Goal: Feedback & Contribution: Leave review/rating

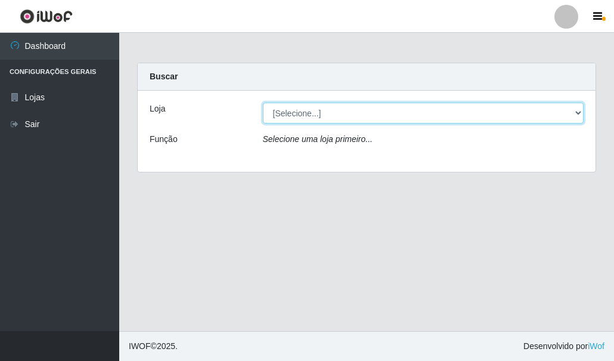
click at [288, 114] on select "[Selecione...] Hiper Queiroz - [GEOGRAPHIC_DATA]" at bounding box center [423, 113] width 321 height 21
select select "513"
click at [263, 103] on select "[Selecione...] Hiper Queiroz - [GEOGRAPHIC_DATA]" at bounding box center [423, 113] width 321 height 21
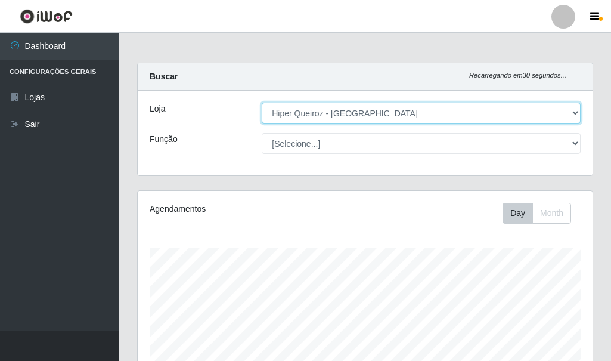
scroll to position [247, 455]
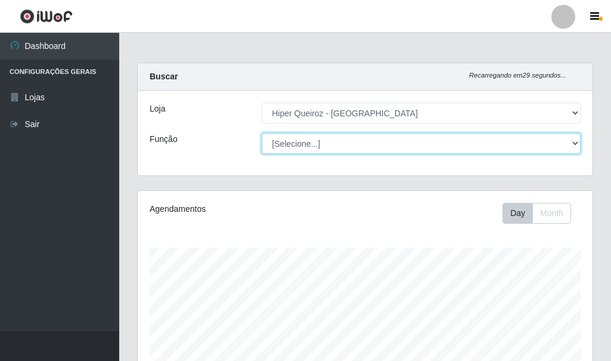
click at [318, 140] on select "[Selecione...] Embalador Embalador + Embalador ++ Operador de Caixa Operador de…" at bounding box center [421, 143] width 319 height 21
select select "70"
click at [262, 133] on select "[Selecione...] Embalador Embalador + Embalador ++ Operador de Caixa Operador de…" at bounding box center [421, 143] width 319 height 21
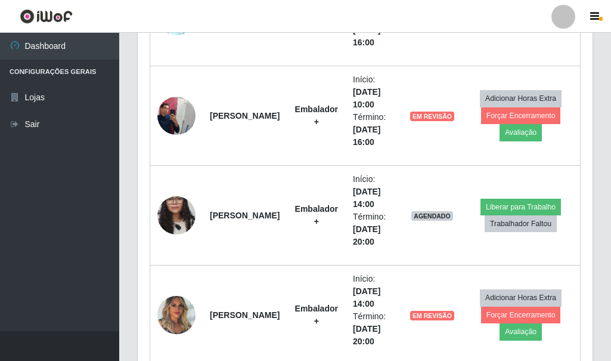
scroll to position [595775, 595568]
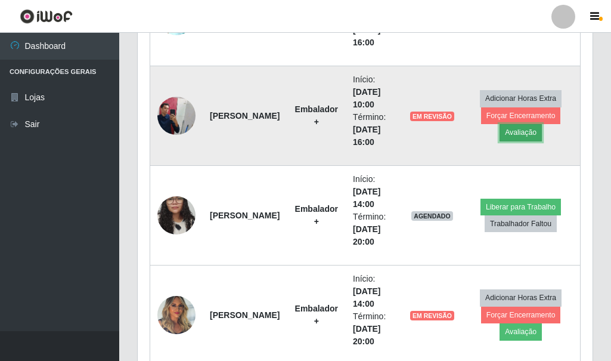
click at [522, 133] on button "Avaliação" at bounding box center [520, 132] width 42 height 17
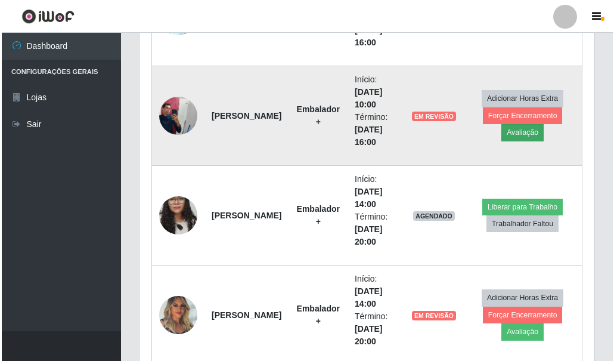
scroll to position [247, 449]
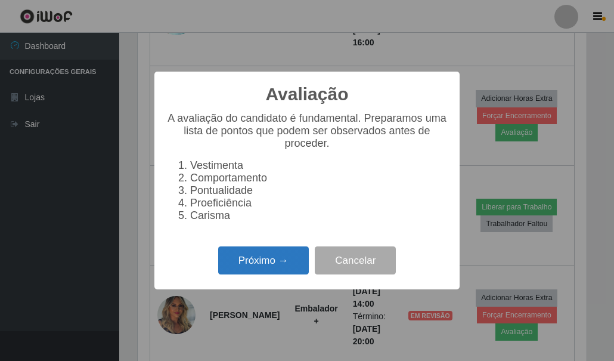
click at [274, 263] on button "Próximo →" at bounding box center [263, 260] width 91 height 28
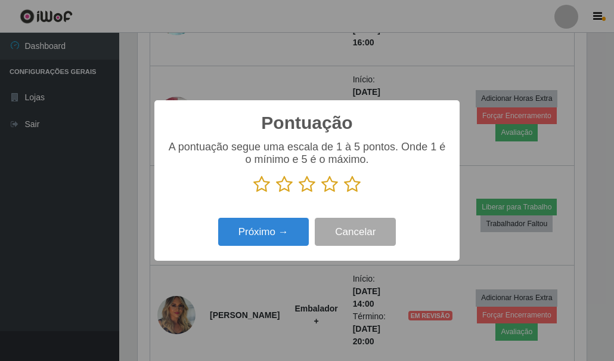
click at [351, 190] on icon at bounding box center [352, 184] width 17 height 18
click at [344, 193] on input "radio" at bounding box center [344, 193] width 0 height 0
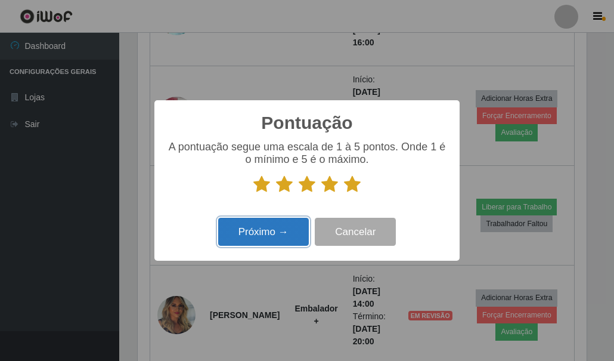
click at [234, 238] on button "Próximo →" at bounding box center [263, 232] width 91 height 28
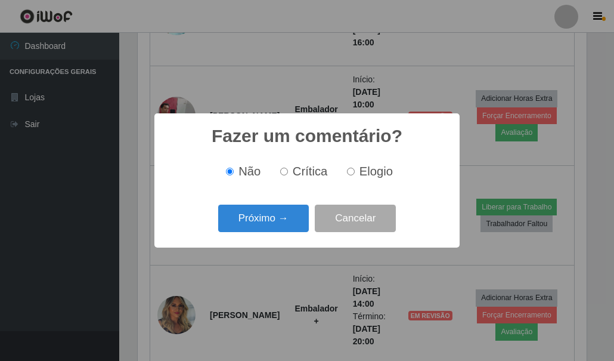
click at [347, 168] on label "Elogio" at bounding box center [367, 172] width 51 height 14
click at [347, 168] on input "Elogio" at bounding box center [351, 171] width 8 height 8
radio input "true"
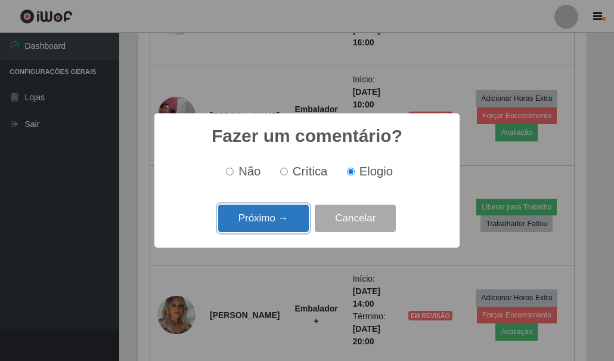
click at [273, 219] on button "Próximo →" at bounding box center [263, 218] width 91 height 28
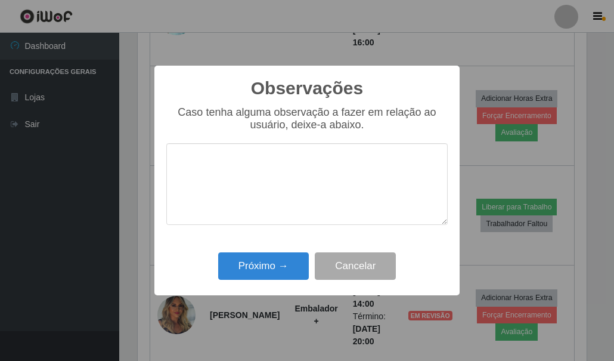
type textarea "O"
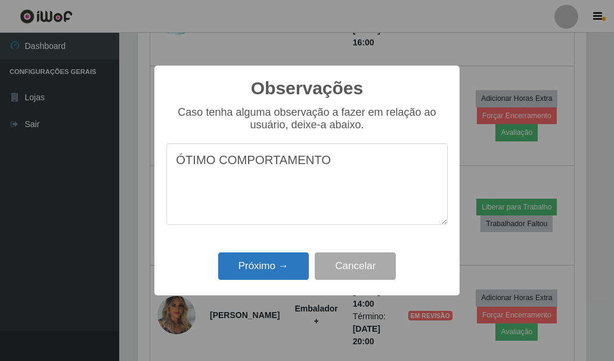
type textarea "ÓTIMO COMPORTAMENTO"
click at [253, 263] on button "Próximo →" at bounding box center [263, 266] width 91 height 28
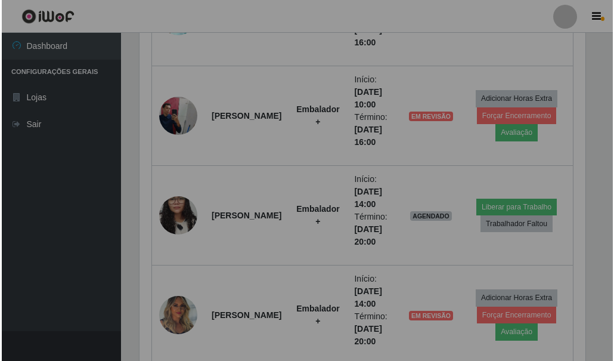
scroll to position [247, 455]
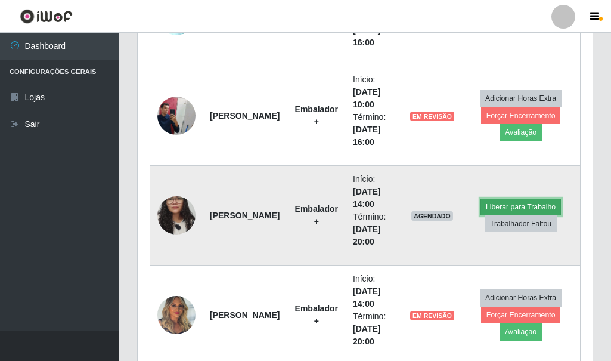
click at [518, 206] on button "Liberar para Trabalho" at bounding box center [520, 206] width 80 height 17
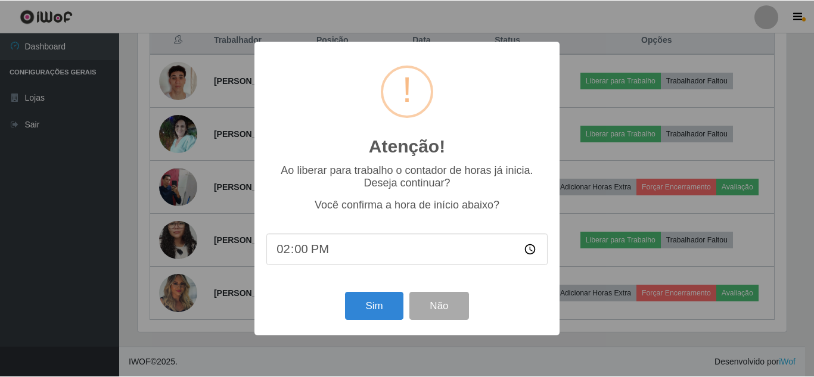
scroll to position [247, 649]
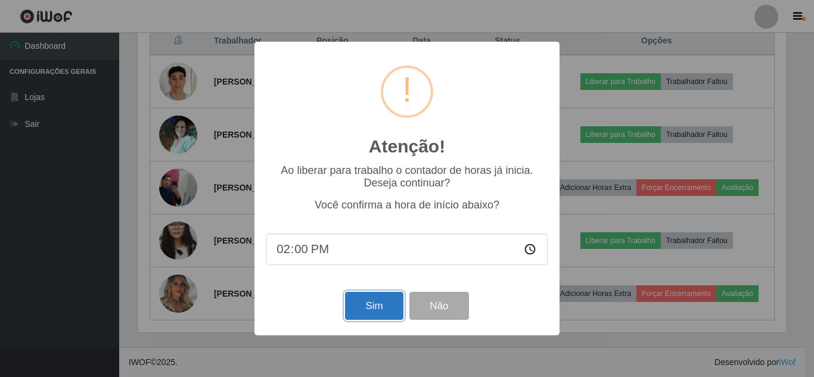
click at [377, 309] on button "Sim" at bounding box center [374, 306] width 58 height 28
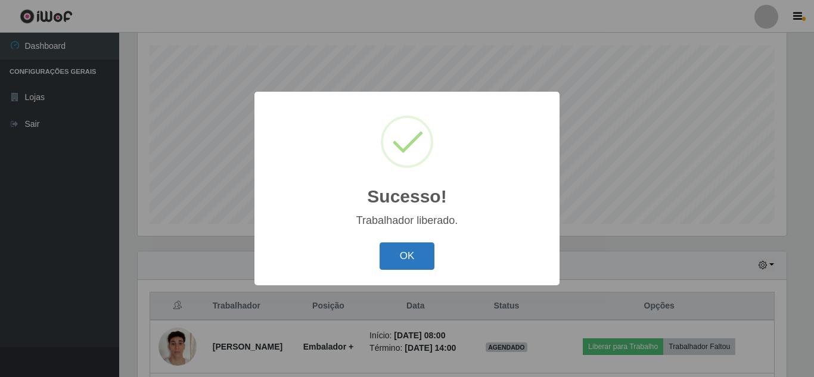
click at [412, 247] on button "OK" at bounding box center [407, 257] width 55 height 28
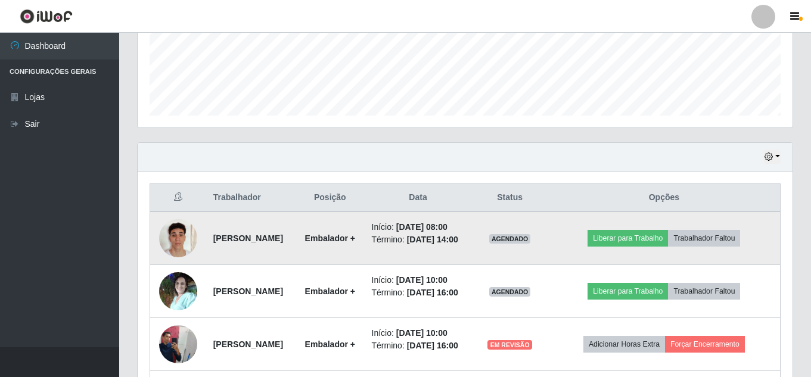
scroll to position [321, 0]
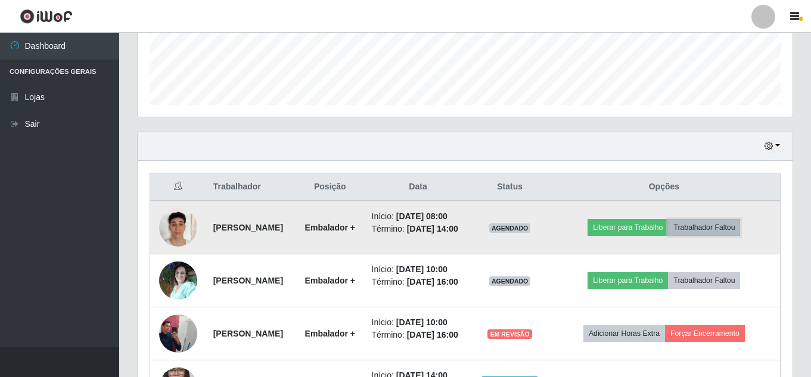
click at [613, 236] on button "Trabalhador Faltou" at bounding box center [704, 227] width 72 height 17
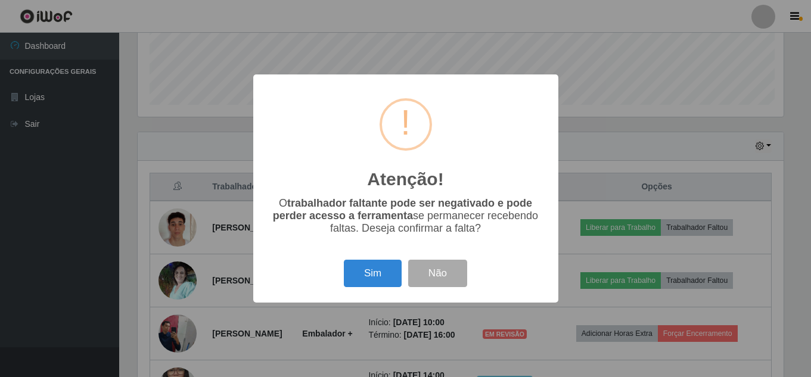
scroll to position [247, 649]
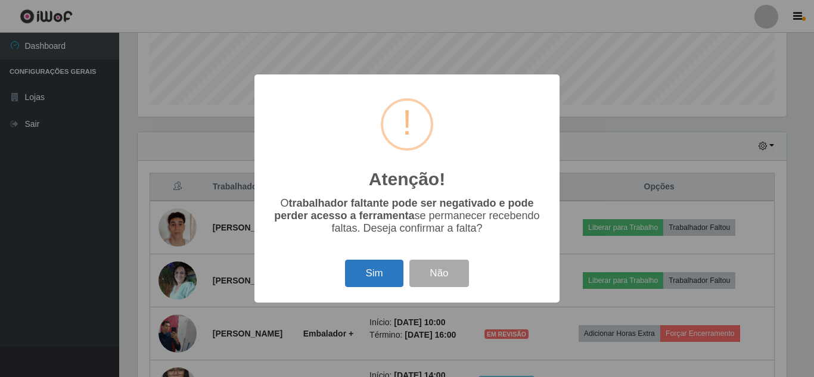
click at [367, 278] on button "Sim" at bounding box center [374, 274] width 58 height 28
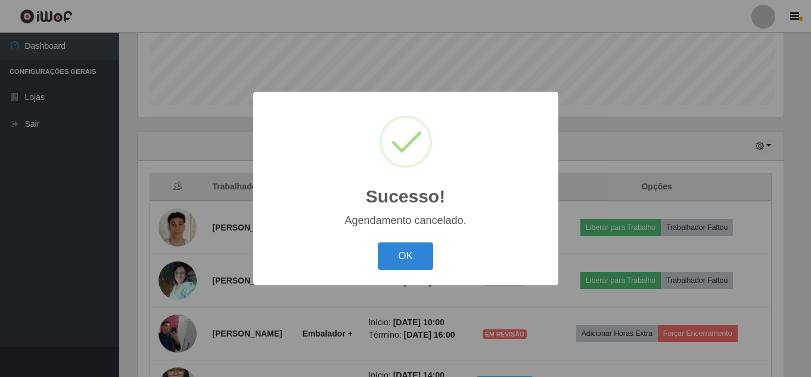
scroll to position [0, 0]
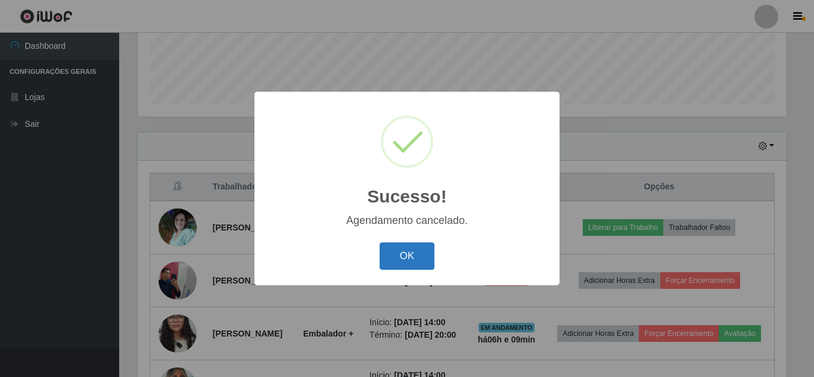
click at [417, 268] on button "OK" at bounding box center [407, 257] width 55 height 28
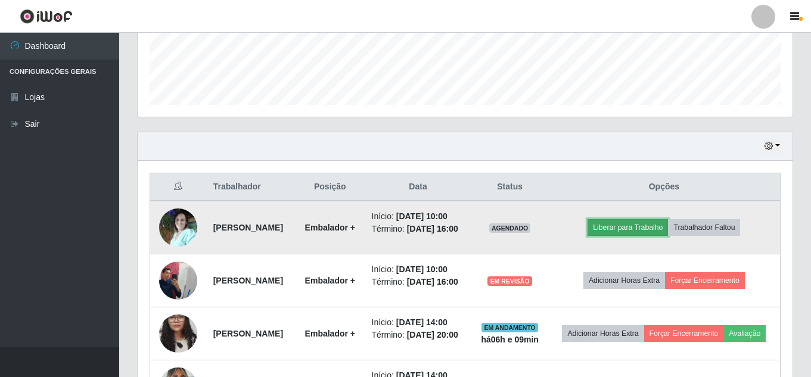
click at [613, 236] on button "Liberar para Trabalho" at bounding box center [628, 227] width 80 height 17
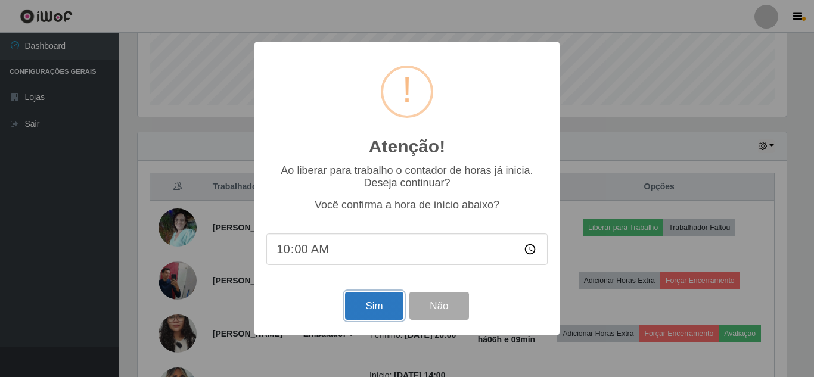
click at [384, 310] on button "Sim" at bounding box center [374, 306] width 58 height 28
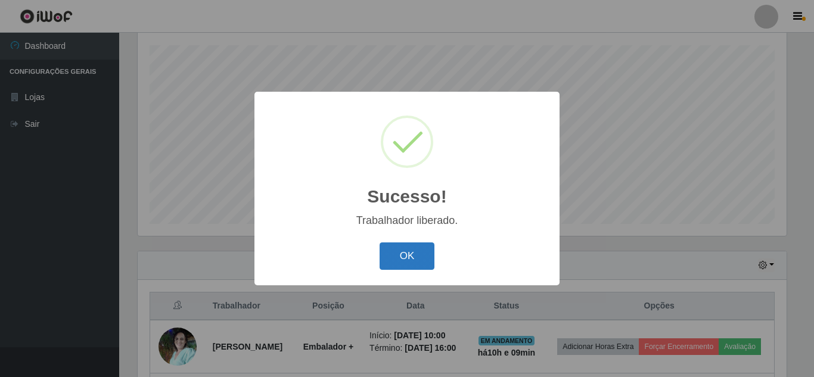
click at [416, 262] on button "OK" at bounding box center [407, 257] width 55 height 28
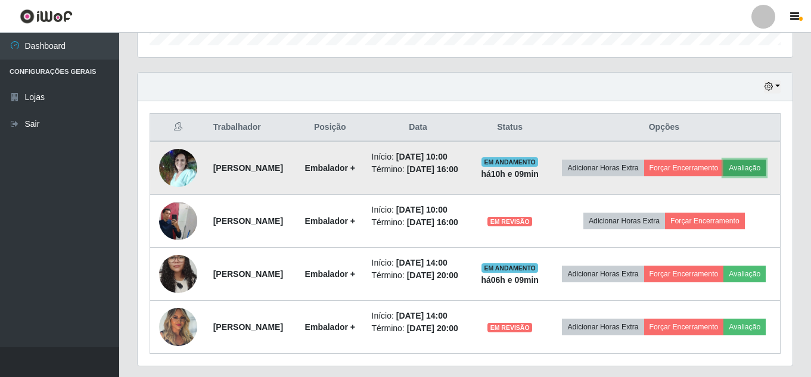
click at [613, 176] on button "Avaliação" at bounding box center [745, 168] width 42 height 17
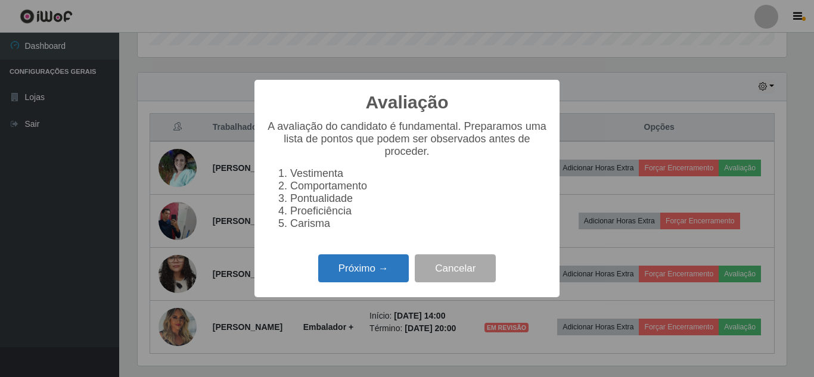
click at [367, 272] on button "Próximo →" at bounding box center [363, 269] width 91 height 28
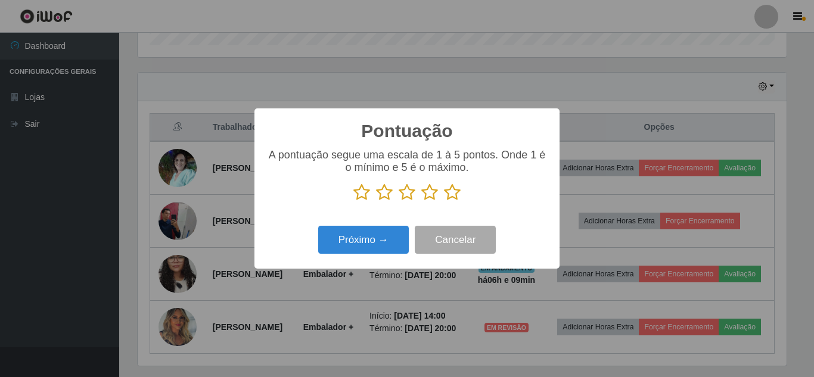
click at [446, 195] on icon at bounding box center [452, 193] width 17 height 18
click at [444, 201] on input "radio" at bounding box center [444, 201] width 0 height 0
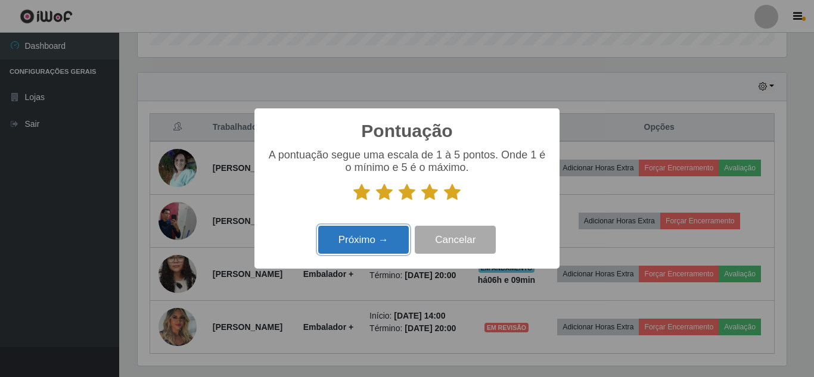
click at [349, 231] on button "Próximo →" at bounding box center [363, 240] width 91 height 28
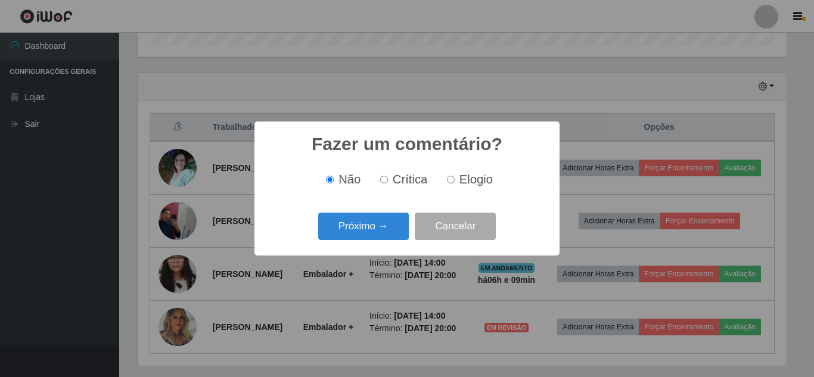
click at [451, 180] on input "Elogio" at bounding box center [451, 180] width 8 height 8
radio input "true"
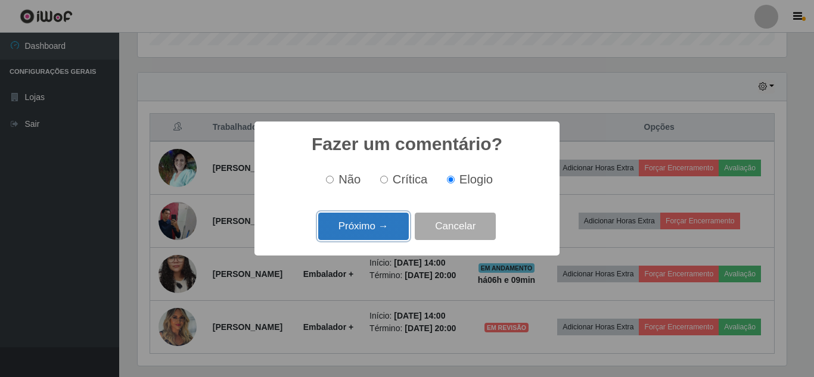
click at [377, 234] on button "Próximo →" at bounding box center [363, 227] width 91 height 28
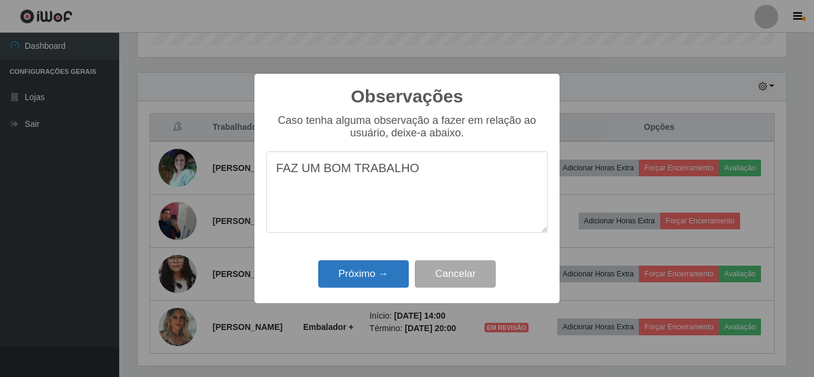
type textarea "FAZ UM BOM TRABALHO"
click at [370, 274] on button "Próximo →" at bounding box center [363, 274] width 91 height 28
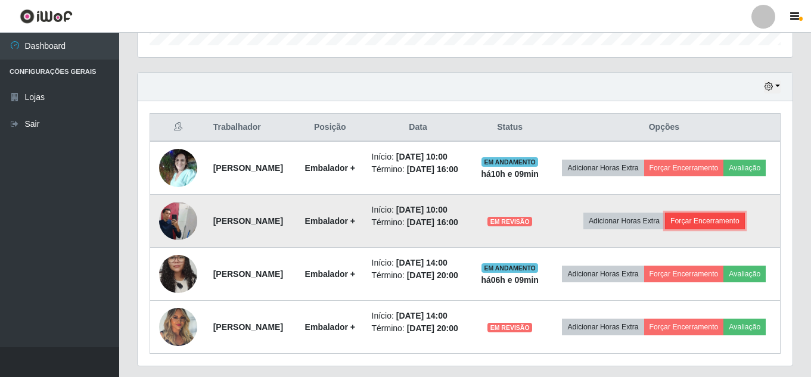
click at [613, 229] on button "Forçar Encerramento" at bounding box center [705, 221] width 80 height 17
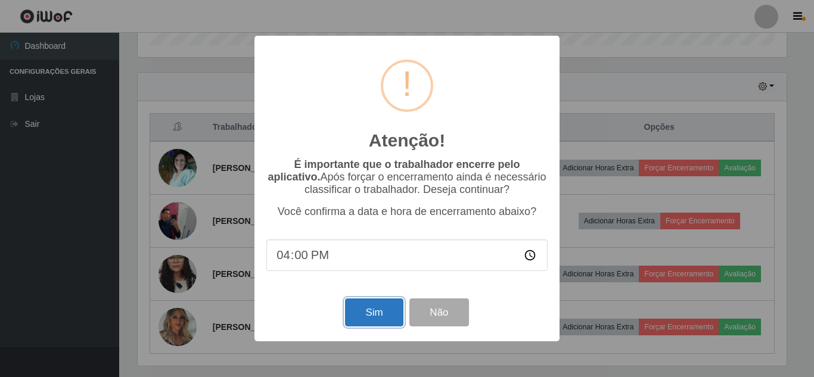
click at [378, 318] on button "Sim" at bounding box center [374, 313] width 58 height 28
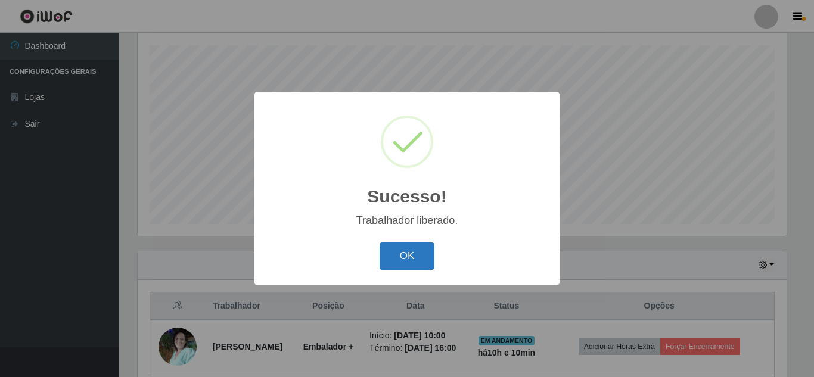
drag, startPoint x: 428, startPoint y: 253, endPoint x: 407, endPoint y: 248, distance: 21.4
click at [427, 253] on button "OK" at bounding box center [407, 257] width 55 height 28
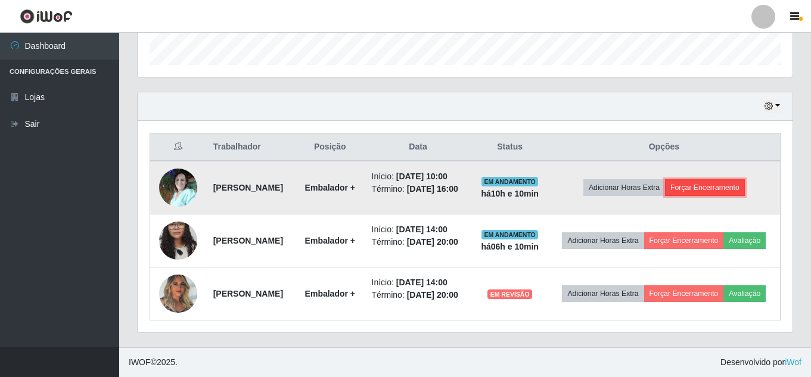
click at [613, 179] on button "Forçar Encerramento" at bounding box center [705, 187] width 80 height 17
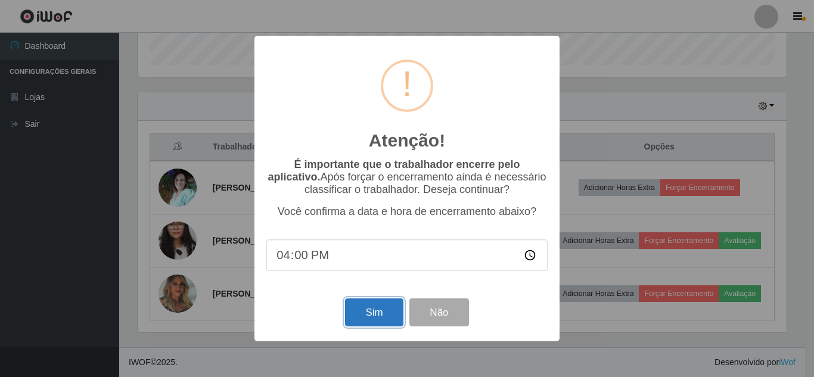
click at [366, 314] on button "Sim" at bounding box center [374, 313] width 58 height 28
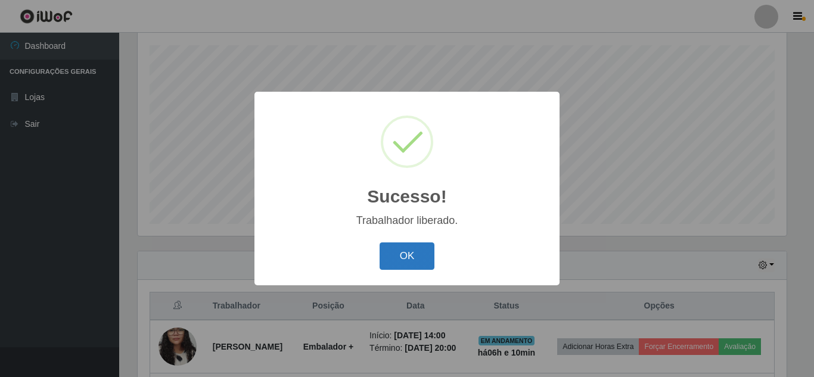
click at [413, 254] on button "OK" at bounding box center [407, 257] width 55 height 28
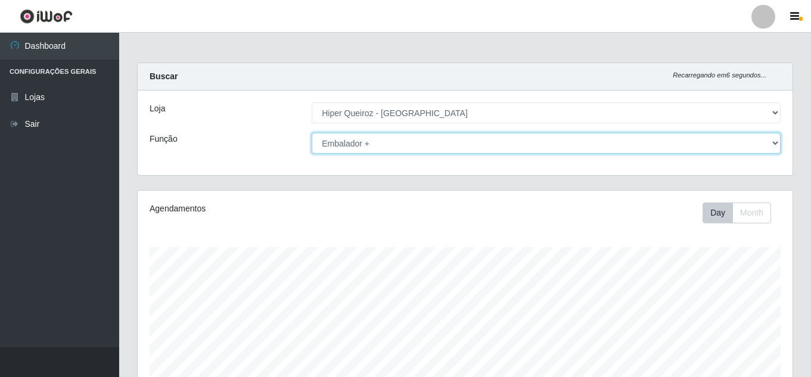
click at [371, 148] on select "[Selecione...] Embalador Embalador + Embalador ++ Operador de Caixa Operador de…" at bounding box center [546, 143] width 469 height 21
click at [312, 133] on select "[Selecione...] Embalador Embalador + Embalador ++ Operador de Caixa Operador de…" at bounding box center [546, 143] width 469 height 21
click at [400, 142] on select "[Selecione...] Embalador Embalador + Embalador ++ Operador de Caixa Operador de…" at bounding box center [546, 143] width 469 height 21
select select "70"
click at [312, 133] on select "[Selecione...] Embalador Embalador + Embalador ++ Operador de Caixa Operador de…" at bounding box center [546, 143] width 469 height 21
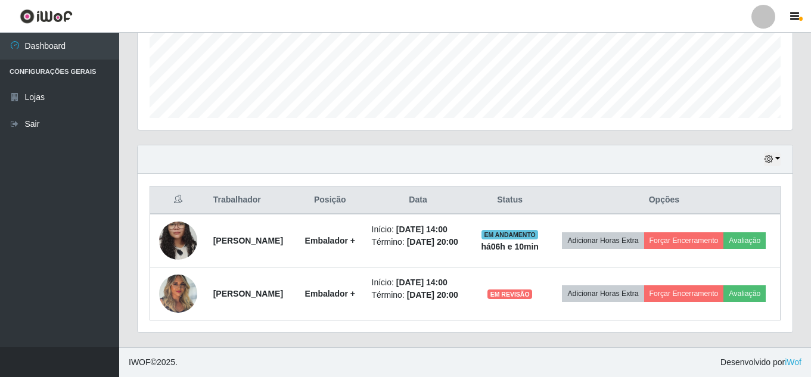
click at [613, 145] on div "Hoje 1 dia 3 dias 1 Semana Não encerrados" at bounding box center [465, 159] width 655 height 29
click at [613, 155] on icon "button" at bounding box center [769, 159] width 8 height 8
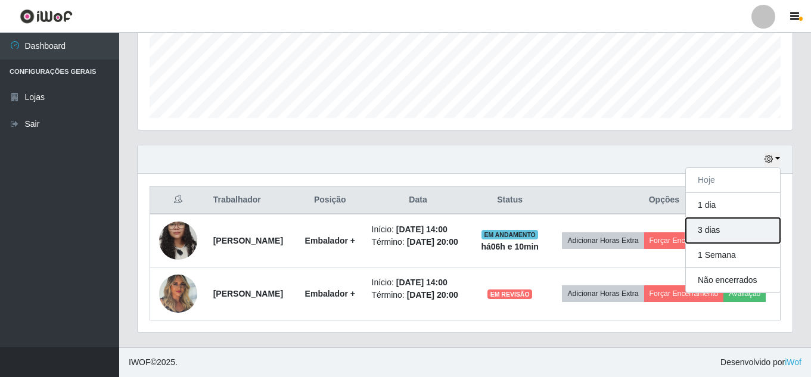
click at [613, 218] on button "3 dias" at bounding box center [733, 230] width 94 height 25
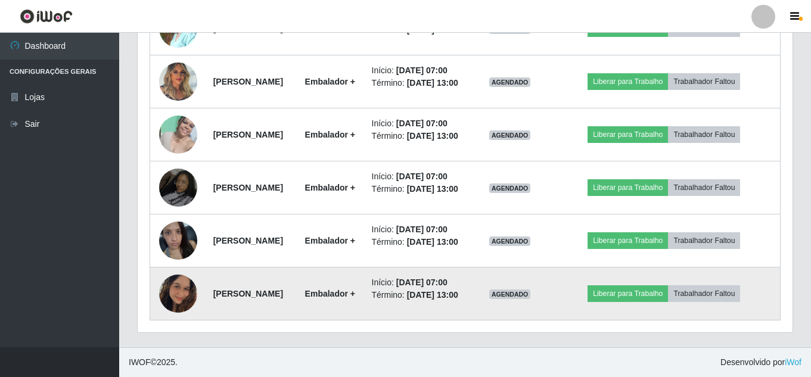
click at [168, 282] on img at bounding box center [178, 294] width 38 height 68
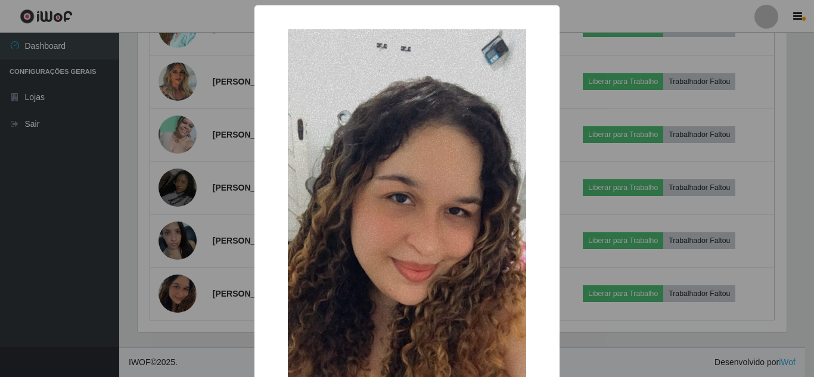
click at [224, 255] on div "× OK Cancel" at bounding box center [407, 188] width 814 height 377
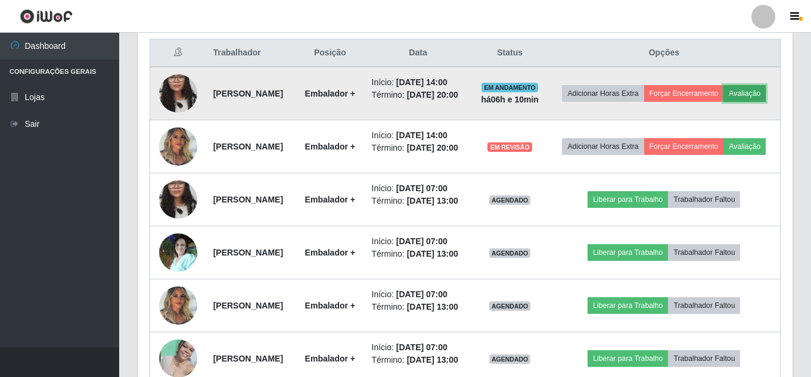
click at [613, 102] on button "Avaliação" at bounding box center [745, 93] width 42 height 17
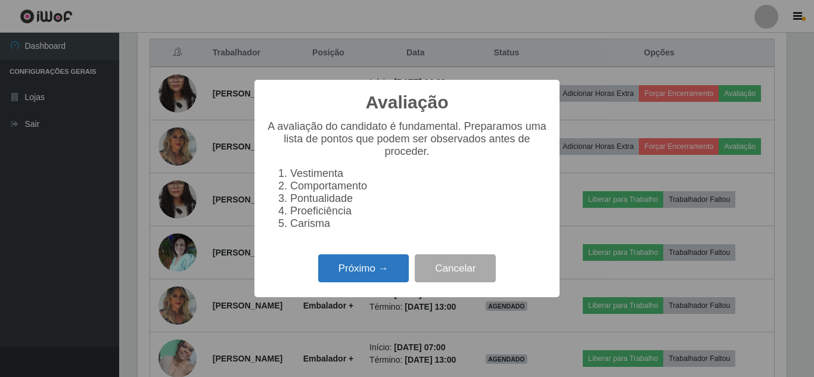
click at [387, 277] on button "Próximo →" at bounding box center [363, 269] width 91 height 28
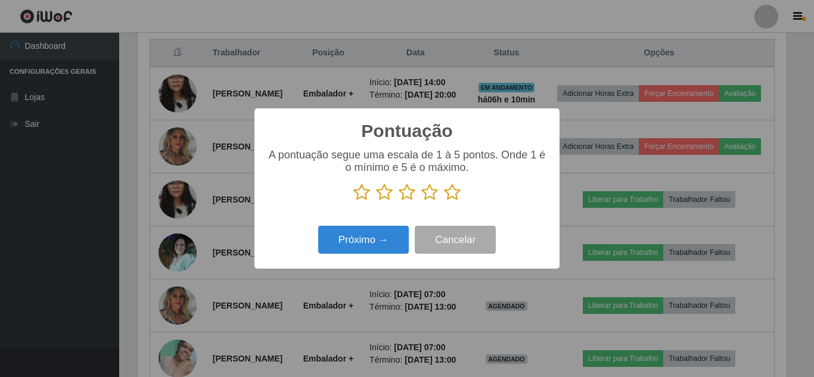
click at [454, 194] on icon at bounding box center [452, 193] width 17 height 18
click at [444, 201] on input "radio" at bounding box center [444, 201] width 0 height 0
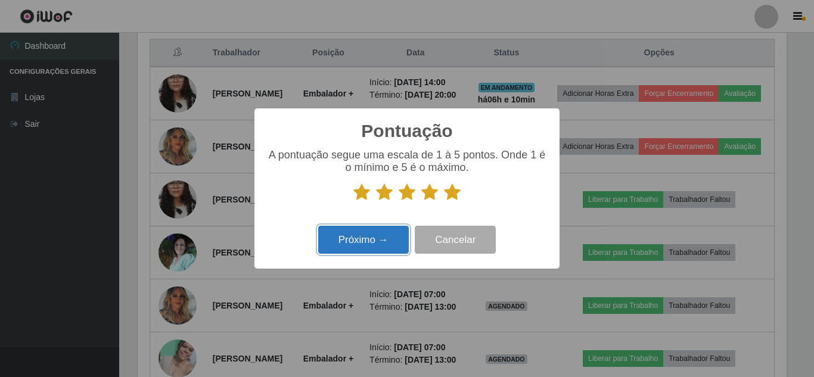
click at [350, 246] on button "Próximo →" at bounding box center [363, 240] width 91 height 28
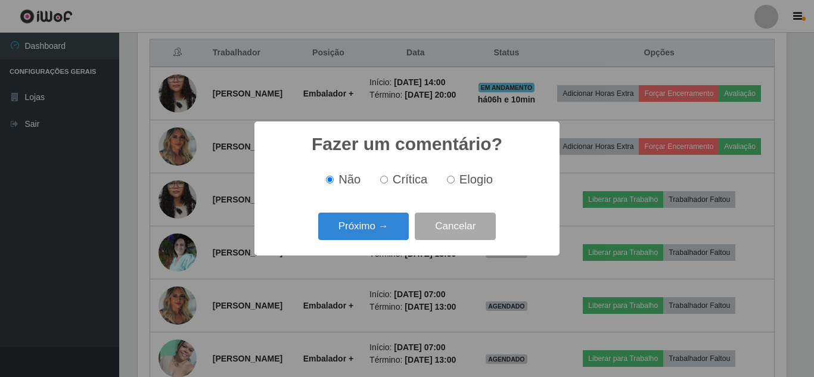
click at [451, 179] on input "Elogio" at bounding box center [451, 180] width 8 height 8
radio input "true"
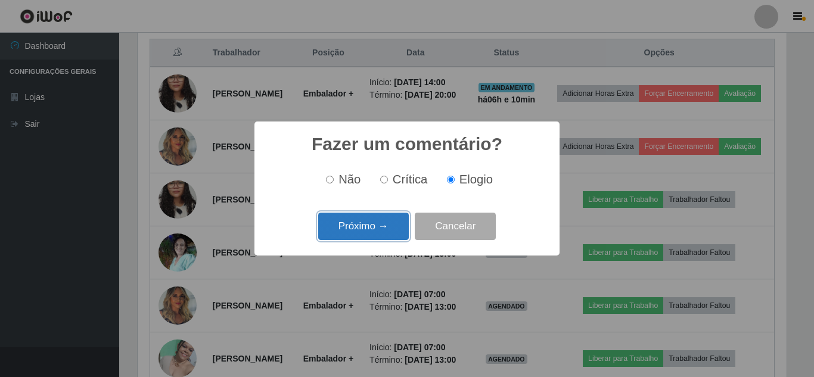
click at [370, 232] on button "Próximo →" at bounding box center [363, 227] width 91 height 28
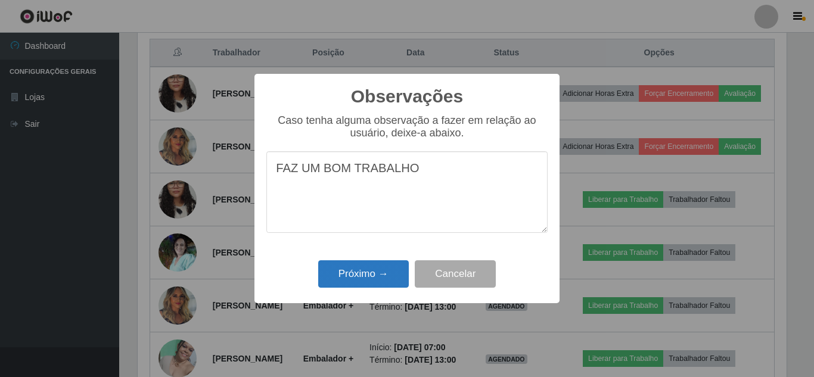
type textarea "FAZ UM BOM TRABALHO"
click at [370, 277] on button "Próximo →" at bounding box center [363, 274] width 91 height 28
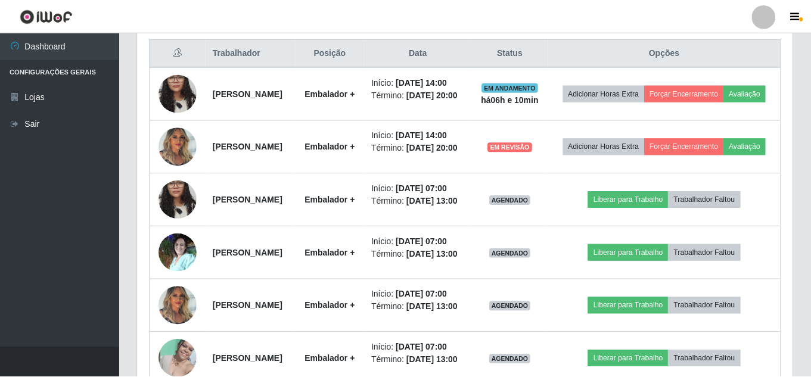
scroll to position [247, 655]
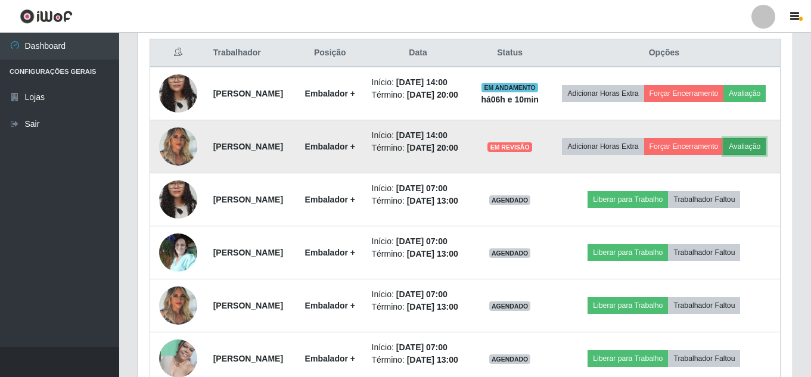
click at [613, 155] on button "Avaliação" at bounding box center [745, 146] width 42 height 17
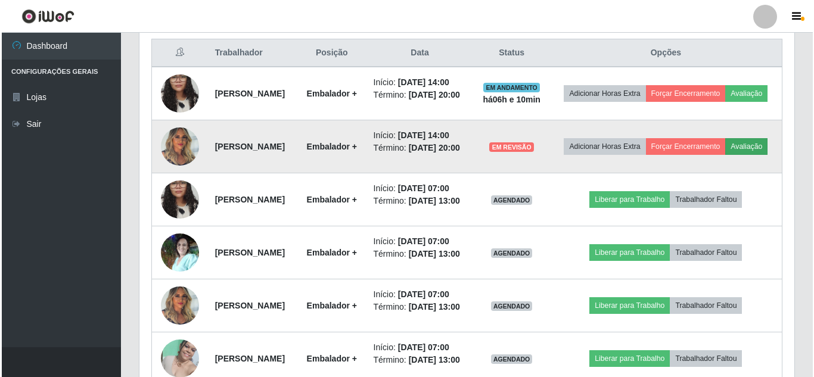
scroll to position [247, 649]
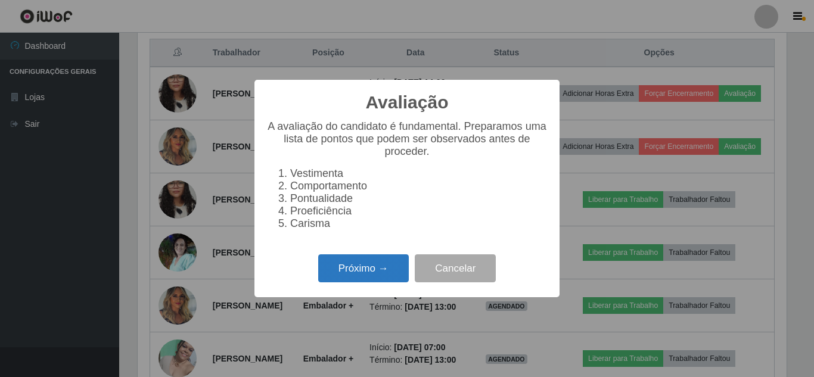
click at [344, 269] on button "Próximo →" at bounding box center [363, 269] width 91 height 28
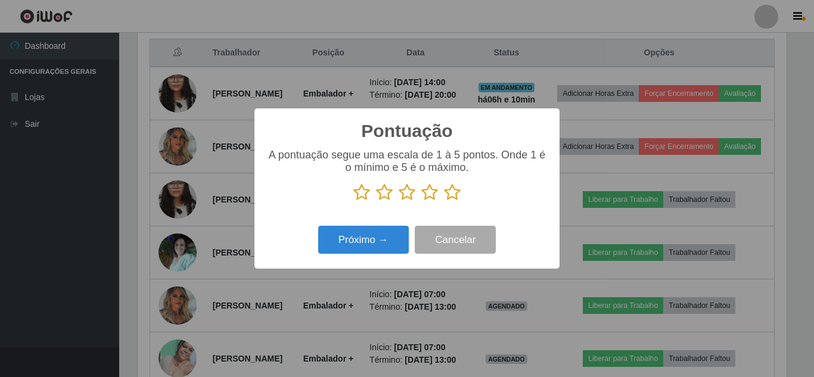
scroll to position [595775, 595373]
click at [449, 192] on icon at bounding box center [452, 193] width 17 height 18
click at [444, 201] on input "radio" at bounding box center [444, 201] width 0 height 0
click at [429, 193] on icon at bounding box center [429, 193] width 17 height 18
click at [421, 201] on input "radio" at bounding box center [421, 201] width 0 height 0
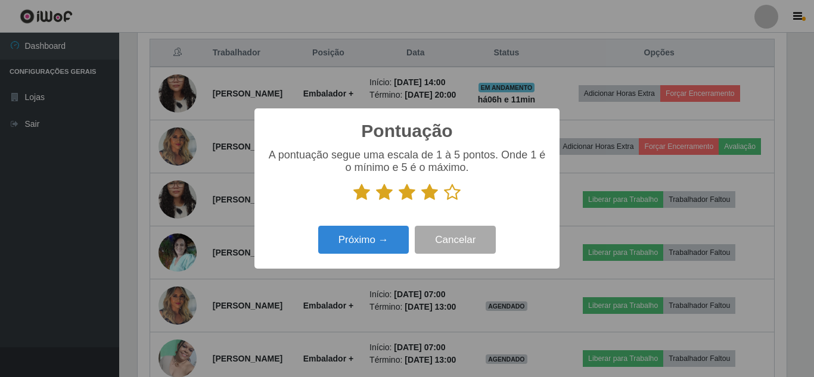
click at [423, 195] on icon at bounding box center [429, 193] width 17 height 18
click at [421, 201] on input "radio" at bounding box center [421, 201] width 0 height 0
click at [375, 243] on button "Próximo →" at bounding box center [363, 240] width 91 height 28
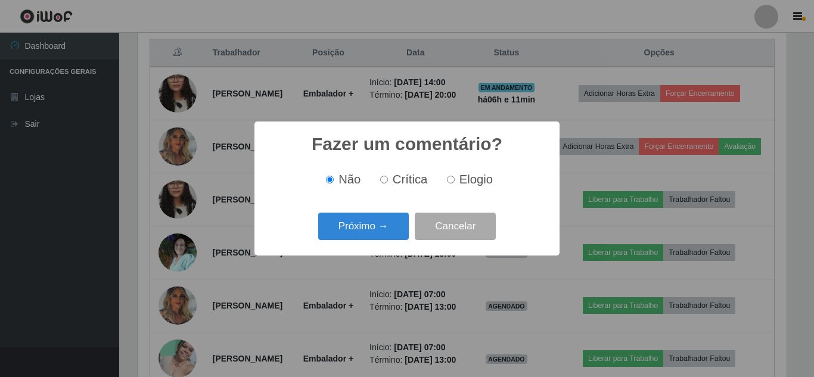
click at [387, 184] on input "Crítica" at bounding box center [384, 180] width 8 height 8
radio input "true"
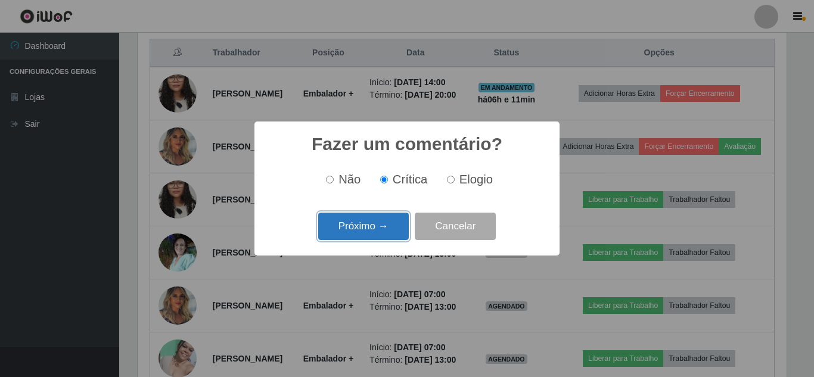
click at [363, 229] on button "Próximo →" at bounding box center [363, 227] width 91 height 28
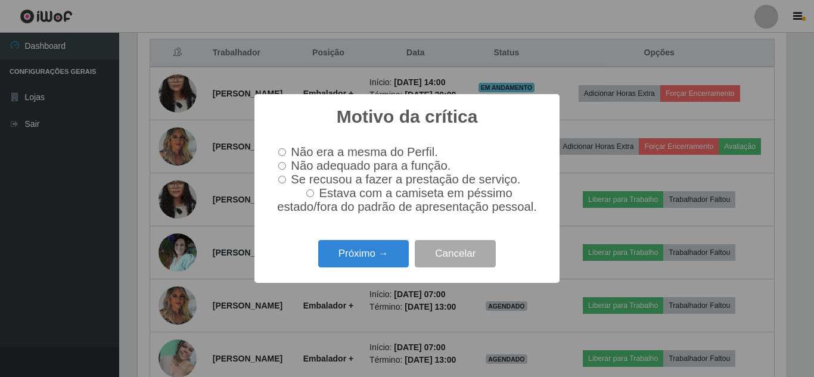
click at [314, 197] on input "Estava com a camiseta em péssimo estado/fora do padrão de apresentação pessoal." at bounding box center [310, 194] width 8 height 8
radio input "true"
click at [343, 259] on button "Próximo →" at bounding box center [363, 254] width 91 height 28
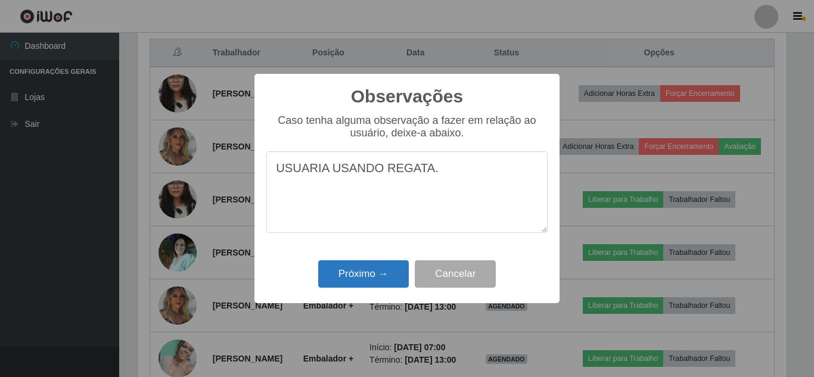
type textarea "USUARIA USANDO REGATA."
click at [359, 272] on button "Próximo →" at bounding box center [363, 274] width 91 height 28
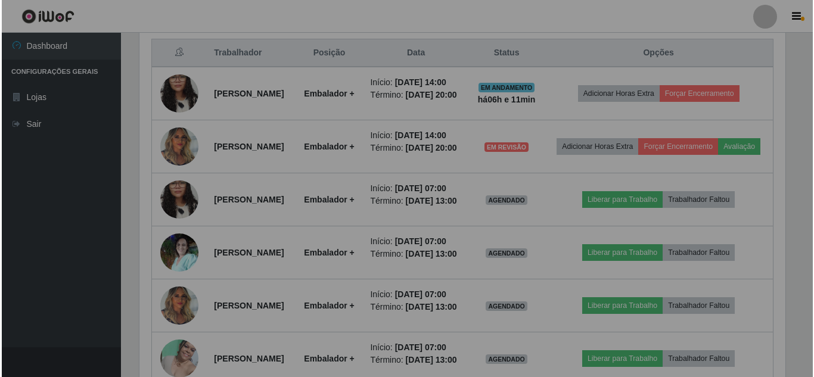
scroll to position [247, 655]
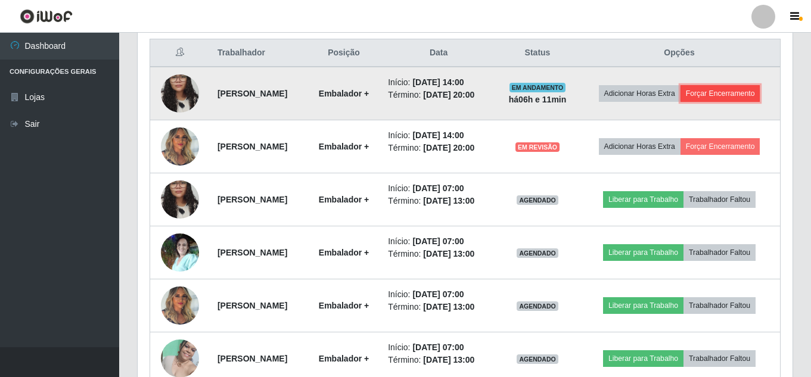
click at [613, 102] on button "Forçar Encerramento" at bounding box center [721, 93] width 80 height 17
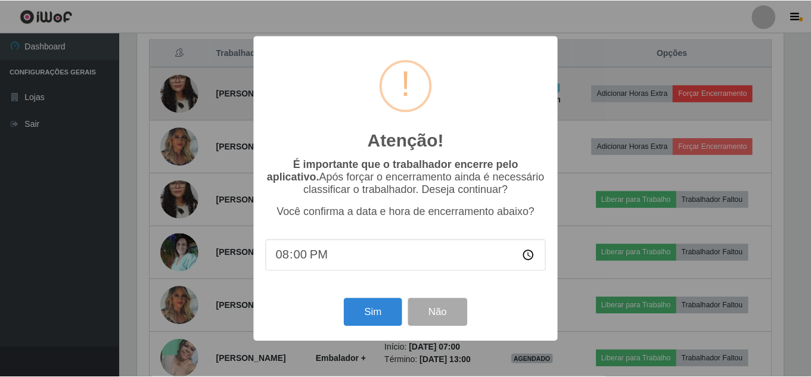
scroll to position [247, 649]
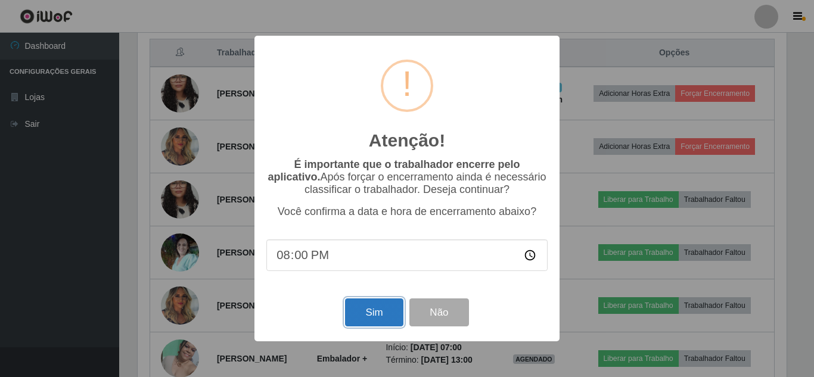
click at [363, 308] on button "Sim" at bounding box center [374, 313] width 58 height 28
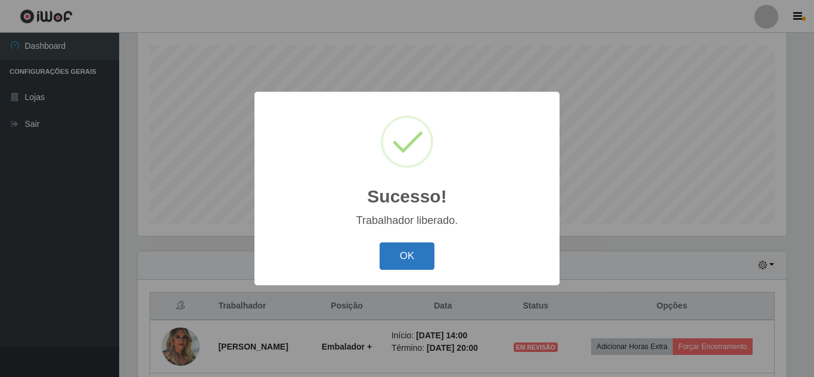
click at [417, 253] on button "OK" at bounding box center [407, 257] width 55 height 28
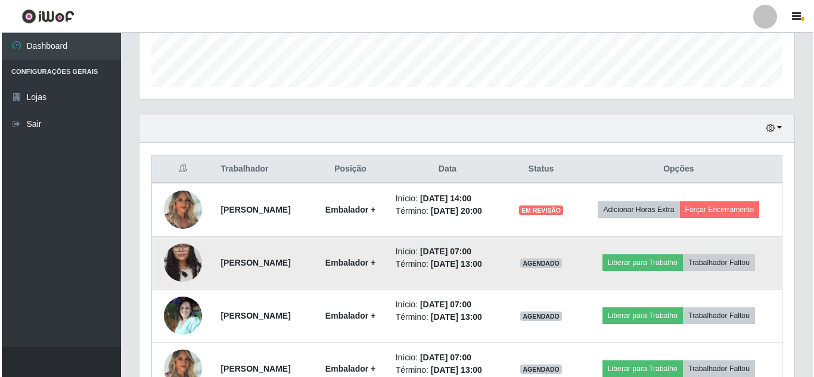
scroll to position [381, 0]
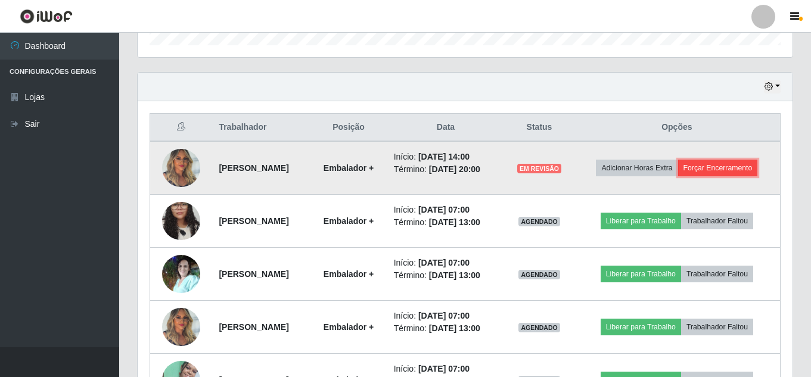
click at [613, 176] on button "Forçar Encerramento" at bounding box center [718, 168] width 80 height 17
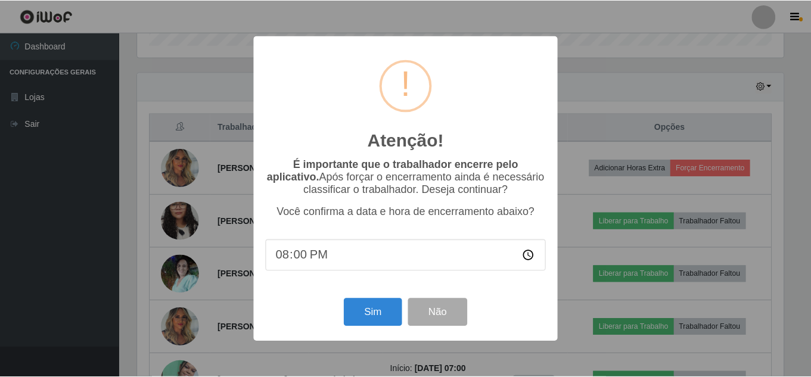
scroll to position [247, 649]
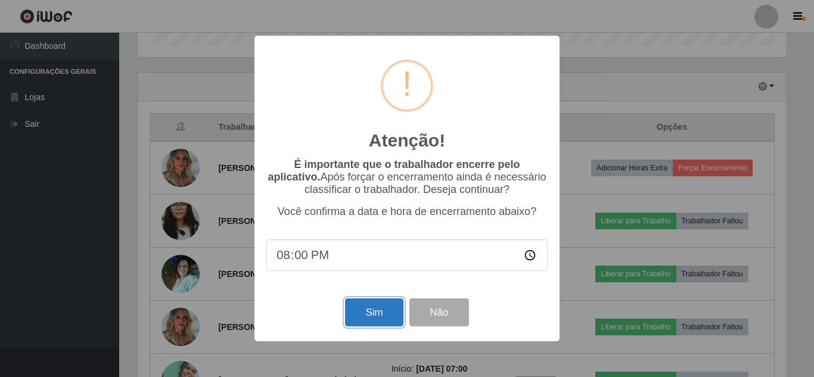
click at [373, 315] on button "Sim" at bounding box center [374, 313] width 58 height 28
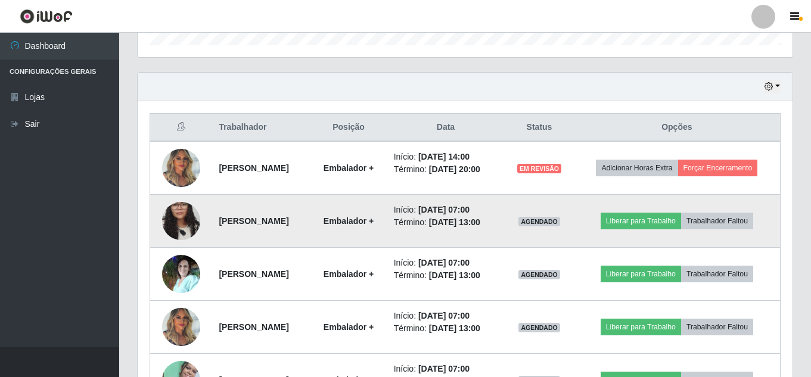
scroll to position [595775, 595373]
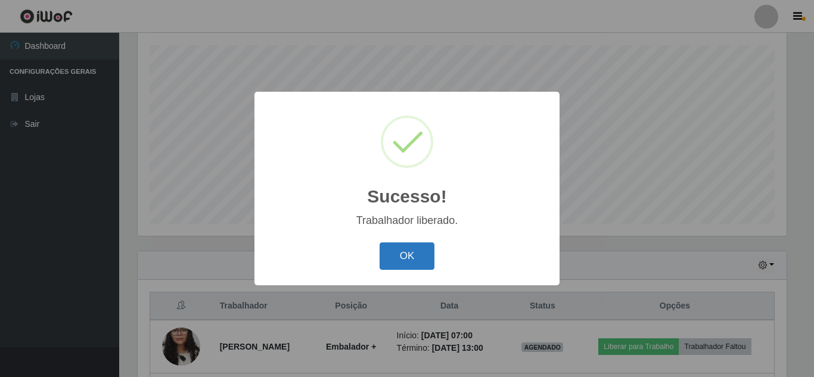
click at [396, 263] on button "OK" at bounding box center [407, 257] width 55 height 28
